Goal: Task Accomplishment & Management: Complete application form

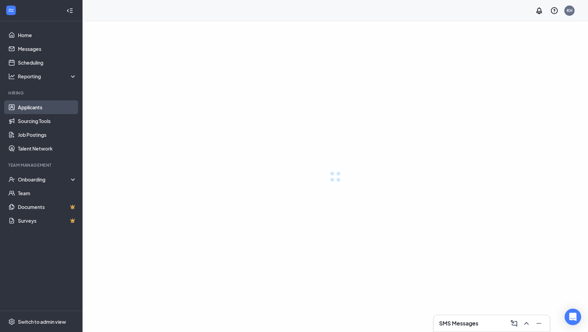
click at [41, 103] on link "Applicants" at bounding box center [47, 107] width 59 height 14
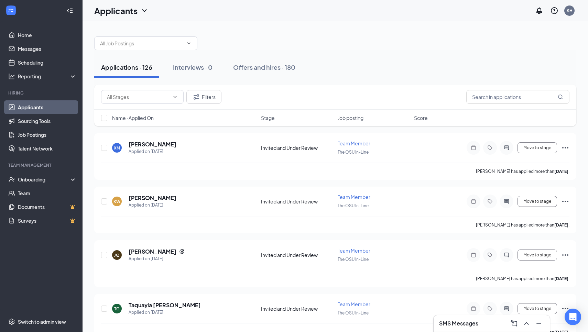
click at [62, 111] on link "Applicants" at bounding box center [47, 107] width 59 height 14
click at [177, 47] on input "text" at bounding box center [141, 44] width 83 height 8
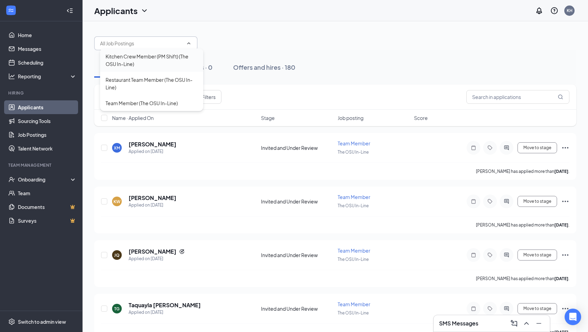
click at [171, 65] on div "Kitchen Crew Member (PM Shift) (The OSU In-Line)" at bounding box center [152, 60] width 92 height 15
type input "Kitchen Crew Member (PM Shift) (The OSU In-Line)"
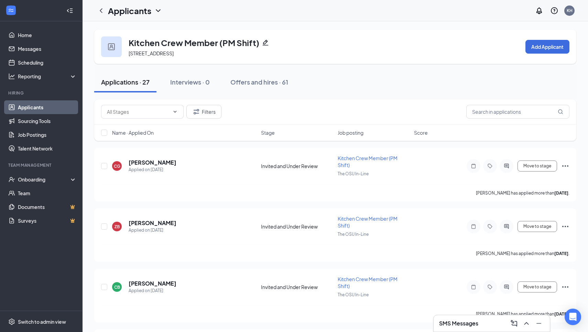
click at [542, 54] on div "Kitchen Crew Member (PM Shift) [STREET_ADDRESS] Add Applicant" at bounding box center [335, 47] width 482 height 34
click at [539, 48] on button "Add Applicant" at bounding box center [548, 47] width 44 height 14
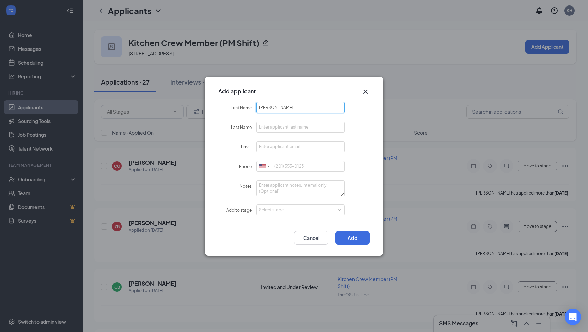
type input "[PERSON_NAME]`"
click at [270, 126] on input "hernaandez lima" at bounding box center [300, 127] width 88 height 11
type input "[PERSON_NAME]"
click at [277, 150] on input "Email" at bounding box center [300, 146] width 88 height 11
type input "[EMAIL_ADDRESS][DOMAIN_NAME]"
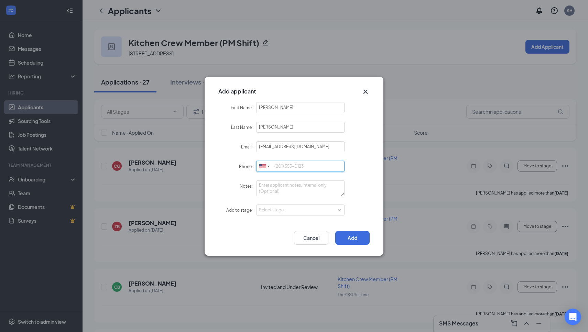
click at [286, 168] on input "Phone" at bounding box center [300, 166] width 88 height 11
type input "3802494142"
click at [299, 206] on div "Select stage" at bounding box center [300, 210] width 83 height 10
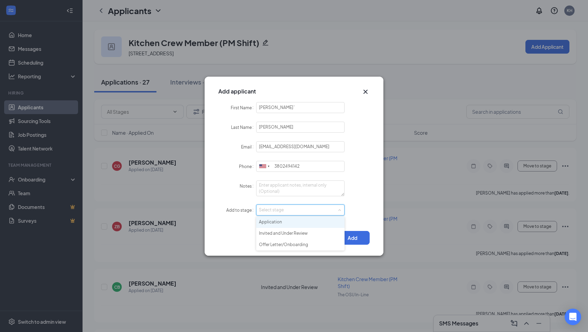
click at [295, 223] on li "Application" at bounding box center [300, 222] width 88 height 11
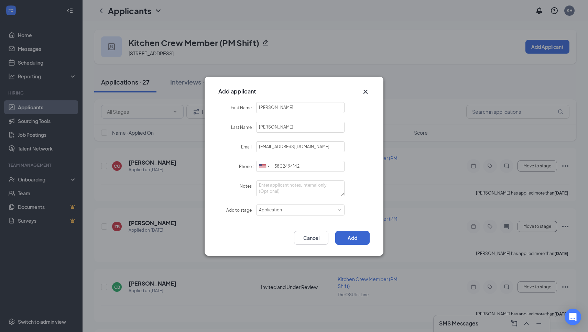
click at [345, 239] on button "Add" at bounding box center [353, 238] width 34 height 14
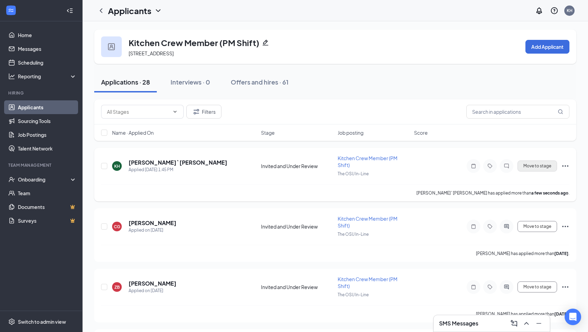
click at [544, 167] on button "Move to stage" at bounding box center [538, 166] width 40 height 11
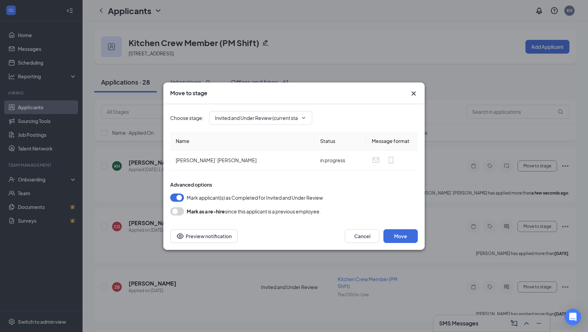
type input "Offer Letter/Onboarding (final stage)"
click at [195, 157] on span "kimberly` hernandez lima" at bounding box center [216, 160] width 81 height 6
click at [200, 158] on span "kimberly` hernandez lima" at bounding box center [216, 160] width 81 height 6
click at [392, 231] on button "Move" at bounding box center [401, 237] width 34 height 14
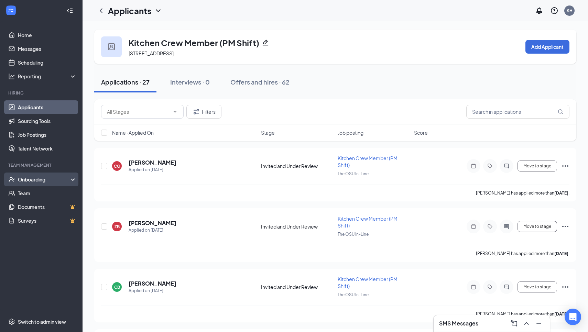
click at [48, 182] on div "Onboarding" at bounding box center [44, 179] width 53 height 7
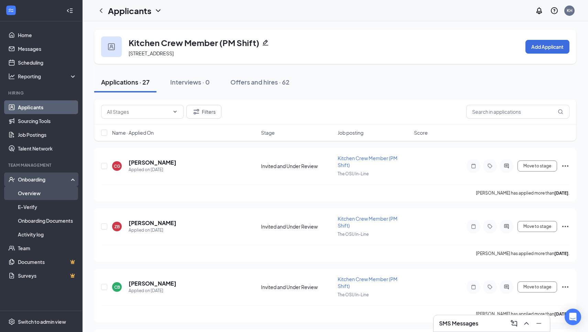
click at [67, 194] on link "Overview" at bounding box center [47, 194] width 59 height 14
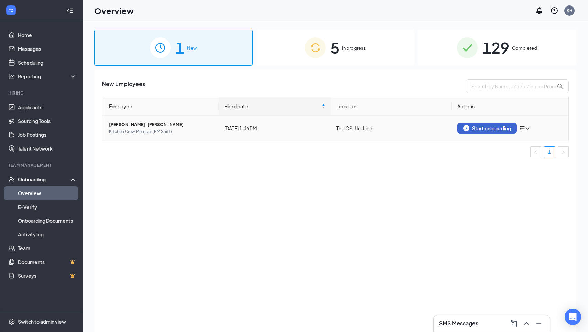
click at [485, 125] on button "Start onboarding" at bounding box center [488, 128] width 60 height 11
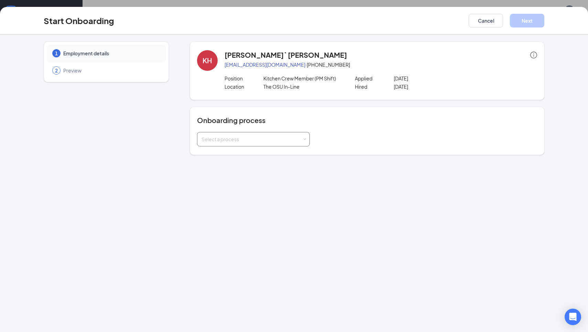
click at [243, 137] on div "Select a process" at bounding box center [252, 139] width 101 height 7
click at [244, 164] on span "NEW Team Member Onboarding" at bounding box center [236, 166] width 73 height 6
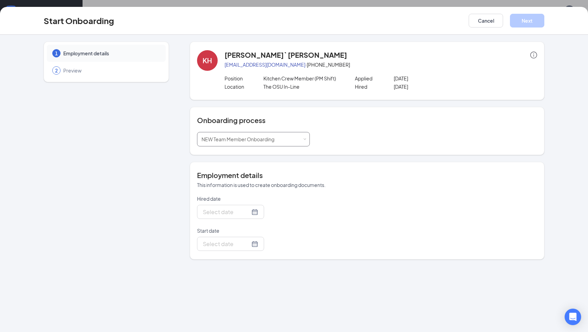
type input "Sep 16, 2025"
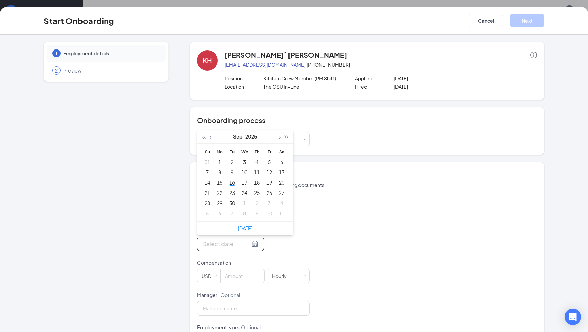
click at [220, 242] on input "Start date" at bounding box center [226, 244] width 47 height 9
type input "Sep 25, 2025"
type input "Sep 18, 2025"
type input "Sep 17, 2025"
click at [246, 184] on div "17" at bounding box center [245, 183] width 8 height 8
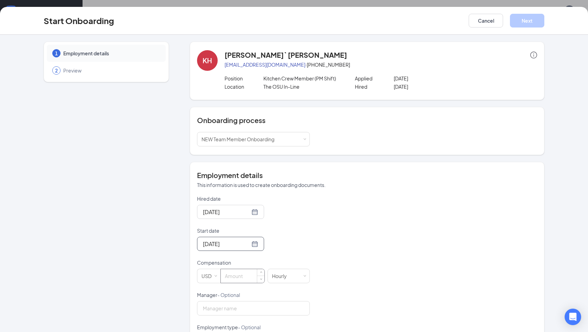
click at [243, 274] on input at bounding box center [243, 276] width 44 height 14
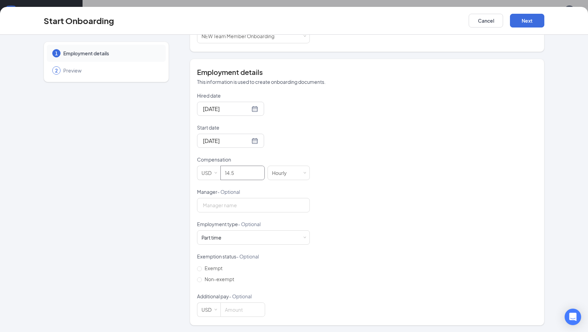
scroll to position [103, 0]
type input "14.5"
click at [251, 241] on div "Part time Works less than 30 hours per week and is reasonably expected to work" at bounding box center [254, 238] width 104 height 14
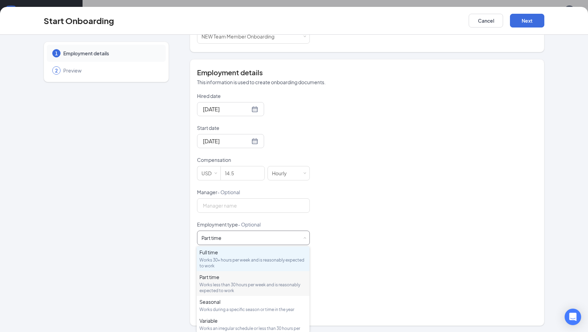
click at [245, 257] on div "Works 30+ hours per week and is reasonably expected to work" at bounding box center [253, 263] width 107 height 12
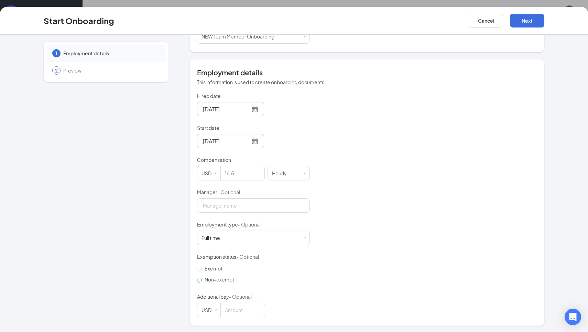
click at [219, 279] on span "Non-exempt" at bounding box center [219, 280] width 35 height 6
click at [202, 279] on input "Non-exempt" at bounding box center [199, 280] width 5 height 5
radio input "true"
click at [516, 19] on button "Next" at bounding box center [527, 21] width 34 height 14
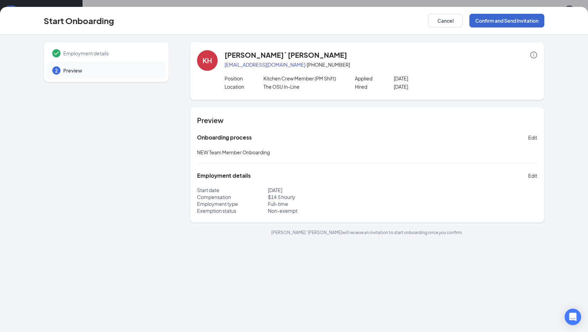
scroll to position [0, 0]
click at [516, 19] on button "Confirm and Send Invitation" at bounding box center [507, 21] width 75 height 14
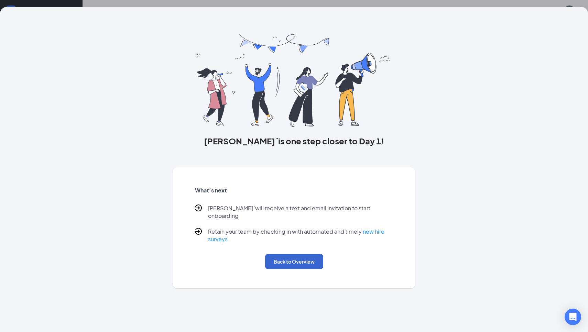
click at [306, 254] on button "Back to Overview" at bounding box center [294, 261] width 58 height 15
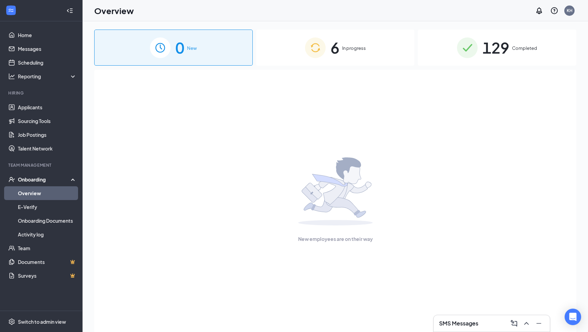
click at [320, 60] on div "6 In progress" at bounding box center [335, 48] width 159 height 36
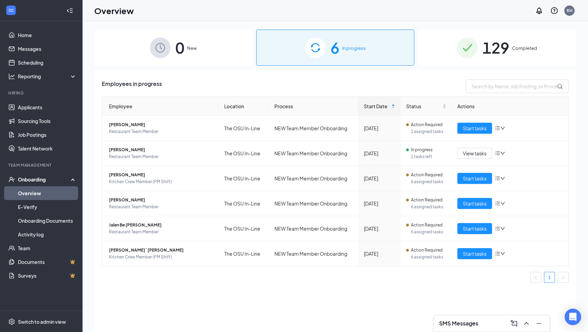
click at [454, 316] on div "SMS Messages" at bounding box center [492, 324] width 116 height 17
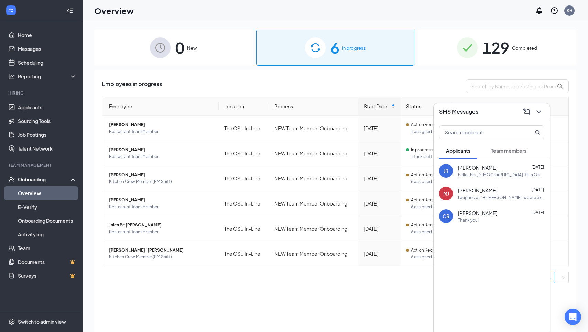
click at [510, 162] on div "JR Jose Ramirez Aug 25 hello this Chick-fil-a Osu inline i was wondering if we …" at bounding box center [492, 171] width 116 height 23
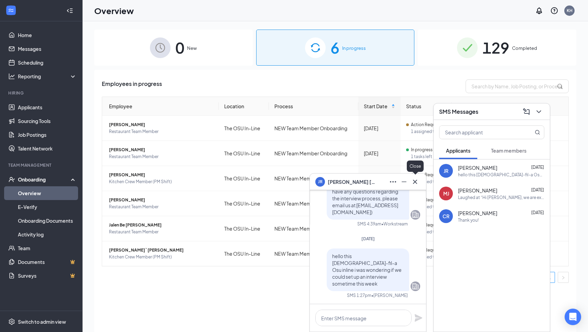
click at [414, 184] on icon "Cross" at bounding box center [415, 182] width 8 height 8
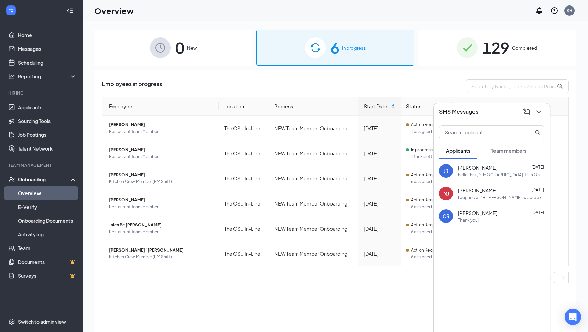
click at [472, 193] on span "Maliyah Jackson" at bounding box center [477, 190] width 39 height 7
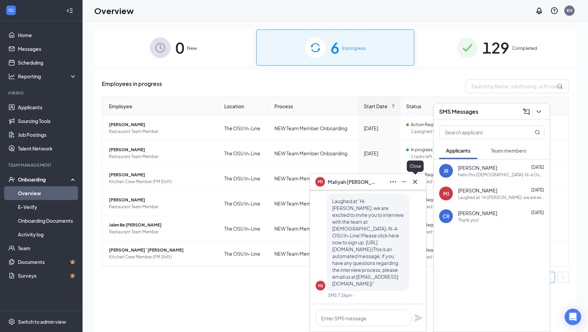
click at [412, 186] on icon "Cross" at bounding box center [415, 182] width 8 height 8
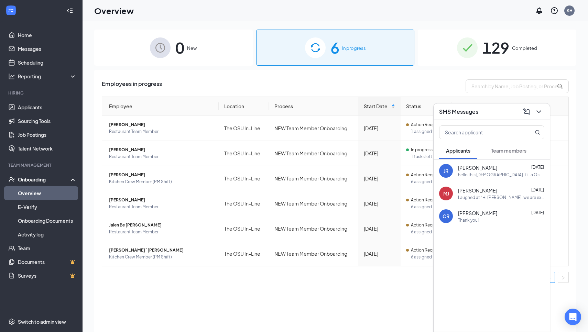
click at [476, 212] on span "Cali Ross" at bounding box center [477, 213] width 39 height 7
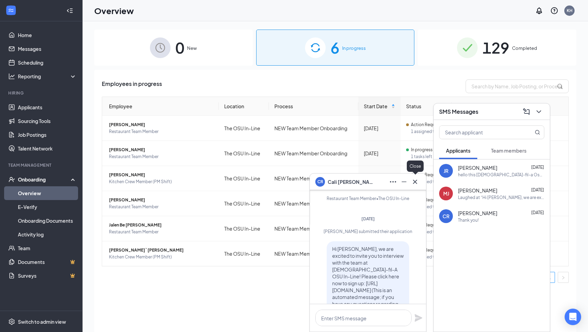
scroll to position [-68, 0]
click at [417, 179] on icon "Cross" at bounding box center [415, 182] width 8 height 8
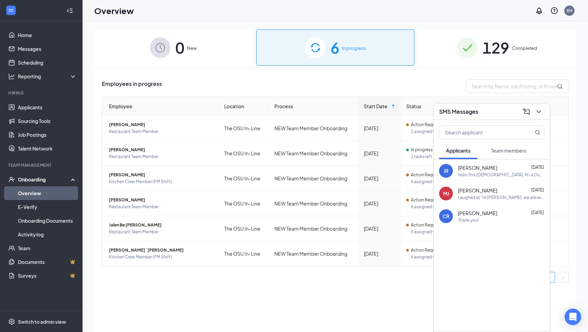
click at [503, 150] on span "Team members" at bounding box center [508, 151] width 35 height 6
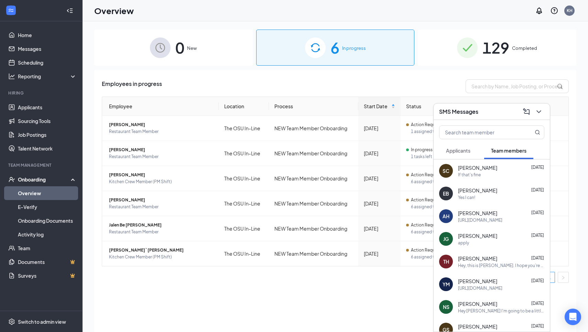
click at [505, 174] on div "If that's fine" at bounding box center [501, 175] width 86 height 6
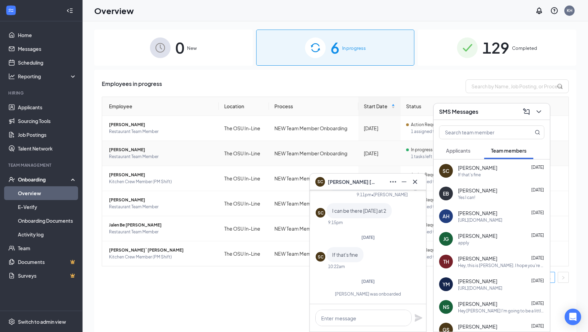
scroll to position [0, 0]
click at [418, 181] on icon "Cross" at bounding box center [415, 182] width 8 height 8
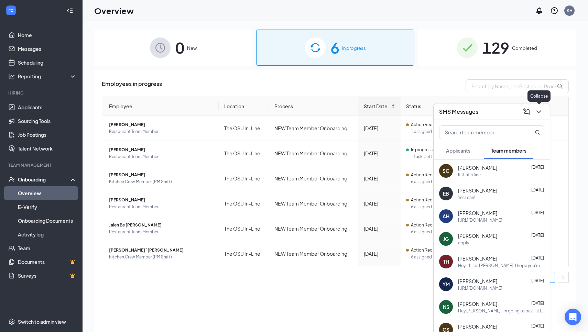
click at [537, 115] on icon "ChevronDown" at bounding box center [539, 112] width 8 height 8
